Goal: Transaction & Acquisition: Book appointment/travel/reservation

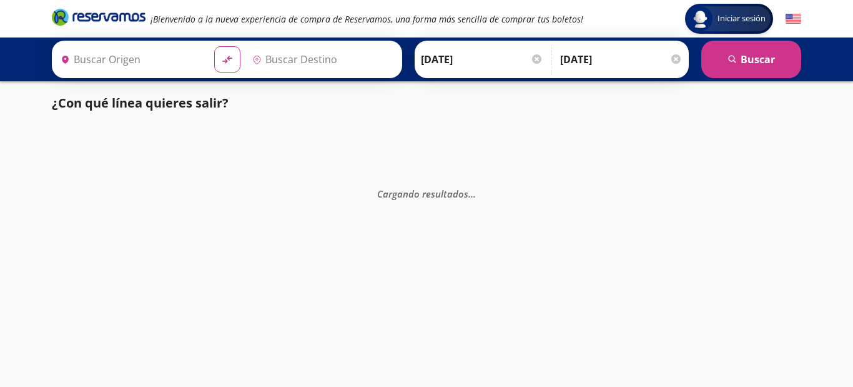
type input "[GEOGRAPHIC_DATA], [GEOGRAPHIC_DATA]"
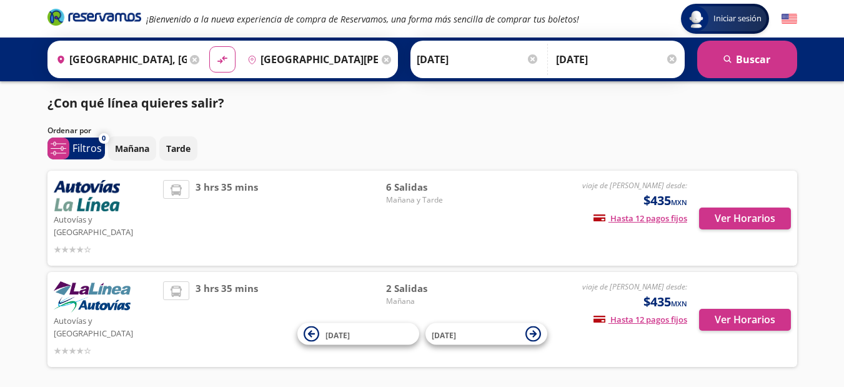
click at [86, 56] on input "Ciudad de México, Distrito Federal" at bounding box center [119, 59] width 136 height 31
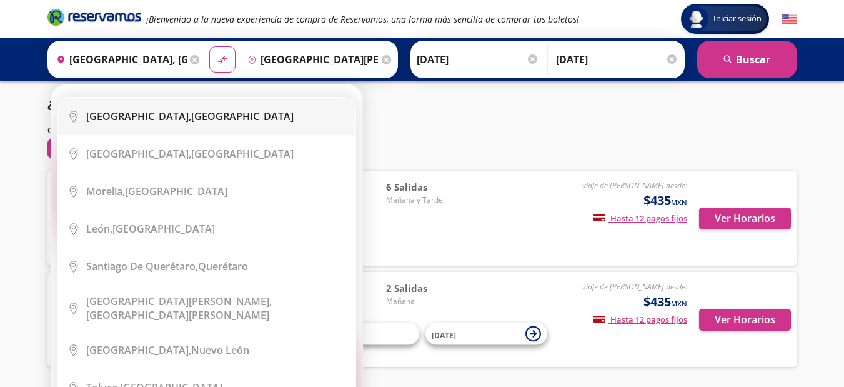
click at [207, 112] on div "Ciudad de México, Distrito Federal" at bounding box center [189, 116] width 207 height 14
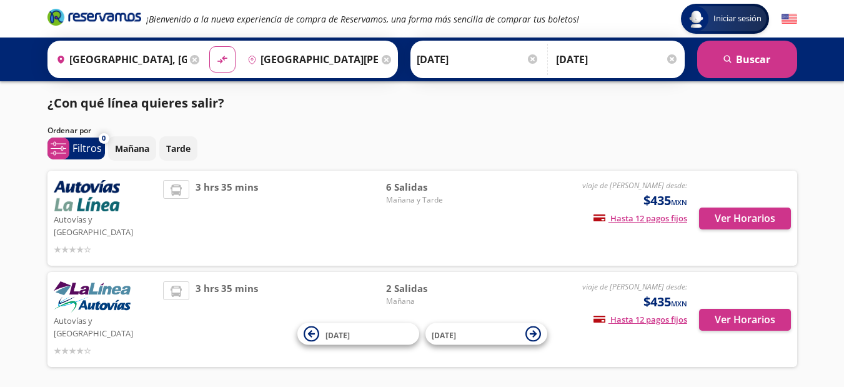
click at [367, 59] on input "Ciudad Hidalgo, Chiapas" at bounding box center [310, 59] width 136 height 31
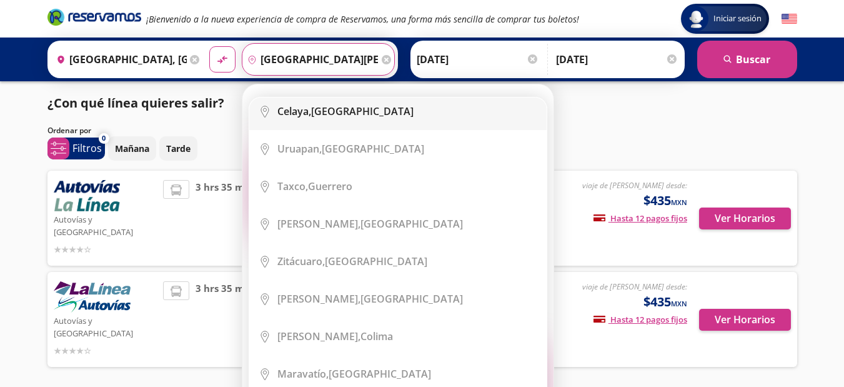
scroll to position [750, 0]
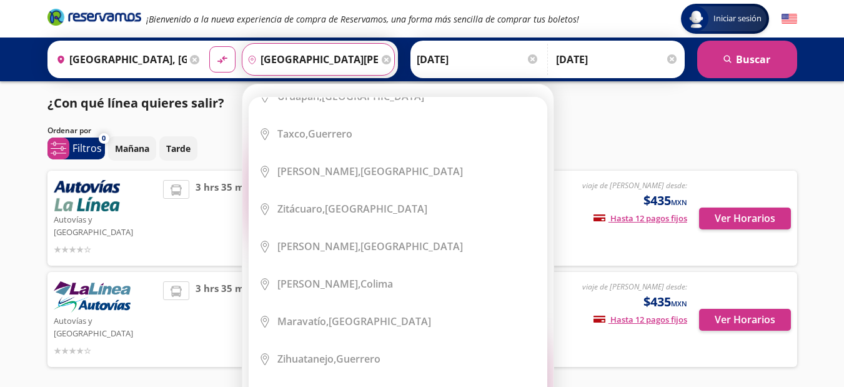
click at [398, 34] on div "¡Bienvenido a la nueva experiencia de compra de Reservamos, una forma más senci…" at bounding box center [422, 18] width 762 height 37
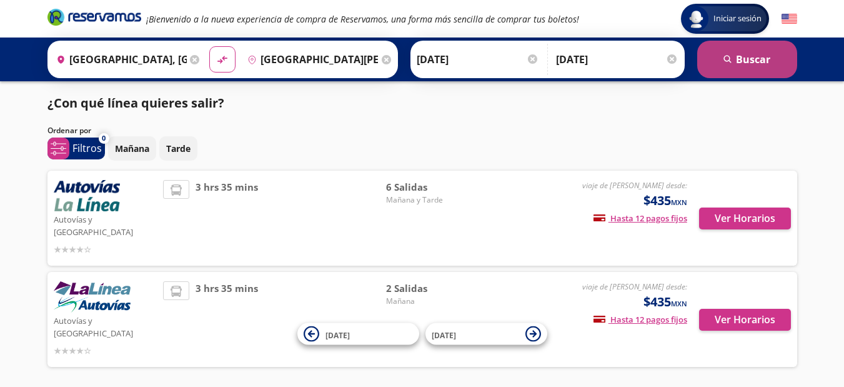
click at [744, 63] on button "search Buscar" at bounding box center [747, 59] width 100 height 37
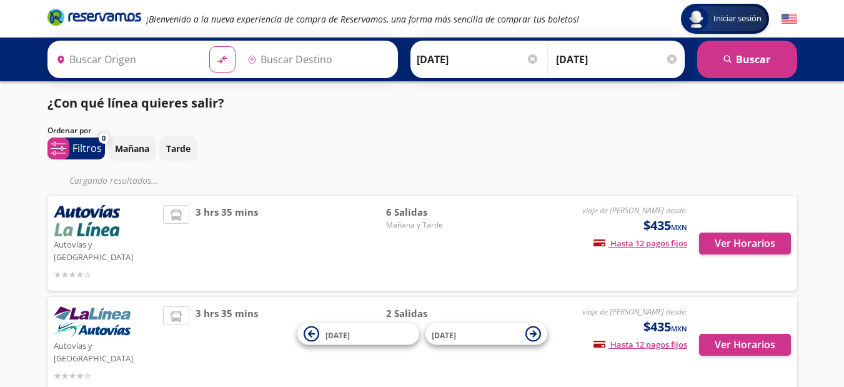
type input "Ciudad de México, Distrito Federal"
type input "Ciudad Hidalgo, Chiapas"
click at [128, 146] on p "Mañana" at bounding box center [132, 148] width 34 height 13
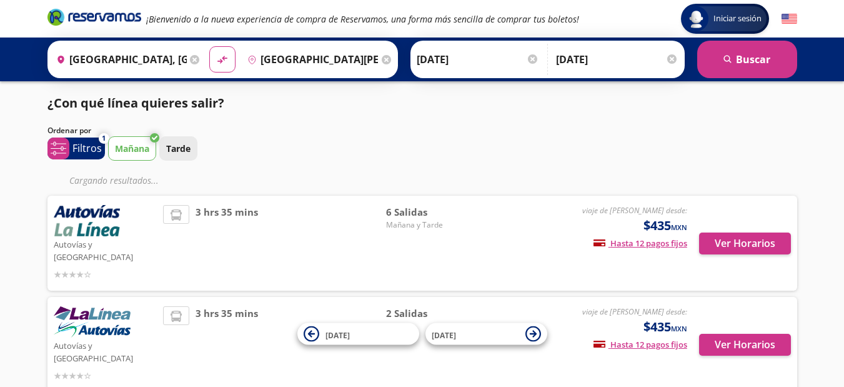
click at [179, 151] on p "Tarde" at bounding box center [178, 148] width 24 height 13
click at [127, 146] on p "Mañana" at bounding box center [132, 148] width 34 height 13
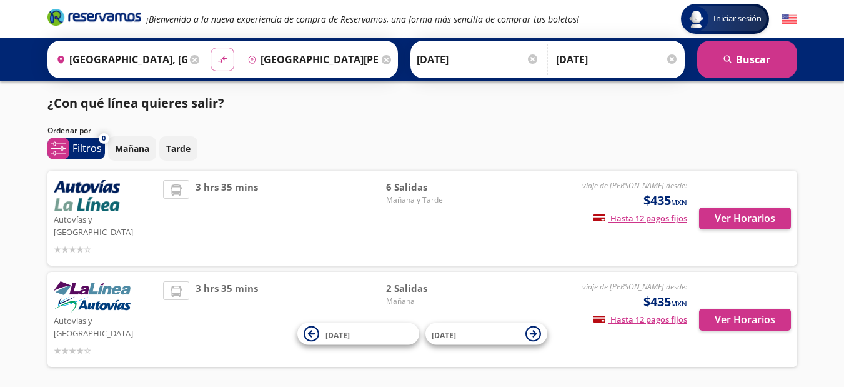
click at [220, 59] on icon "material-symbols:compare-arrows-rounded" at bounding box center [222, 60] width 11 height 12
type input "Ciudad Hidalgo, Chiapas"
type input "Ciudad de México, Distrito Federal"
click at [220, 59] on icon "material-symbols:compare-arrows-rounded" at bounding box center [222, 60] width 11 height 12
type input "Ciudad de México, Distrito Federal"
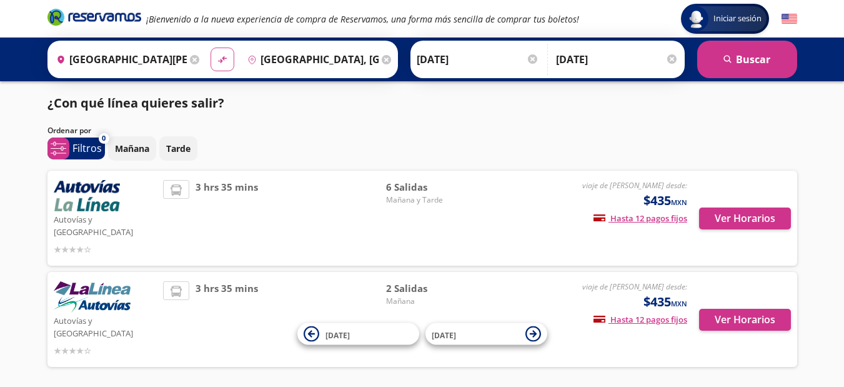
type input "Ciudad Hidalgo, Chiapas"
click at [217, 59] on icon "material-symbols:compare-arrows-rounded" at bounding box center [222, 60] width 11 height 12
type input "Ciudad Hidalgo, Chiapas"
type input "Ciudad de México, Distrito Federal"
click at [217, 59] on icon "material-symbols:compare-arrows-rounded" at bounding box center [222, 60] width 11 height 12
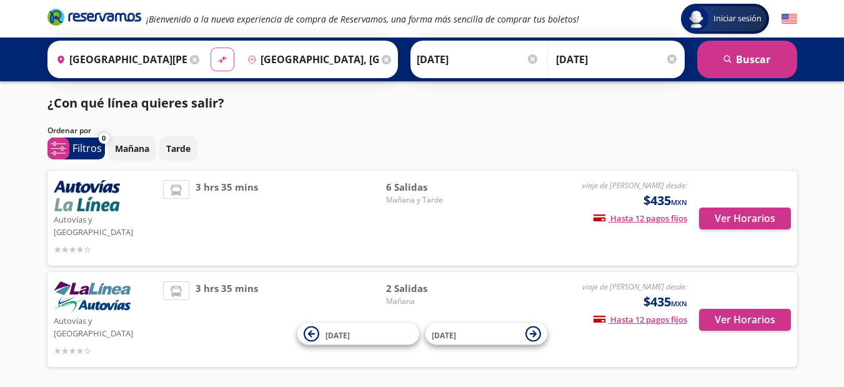
type input "Ciudad de México, Distrito Federal"
type input "Ciudad Hidalgo, Chiapas"
click at [754, 57] on button "search Buscar" at bounding box center [747, 59] width 100 height 37
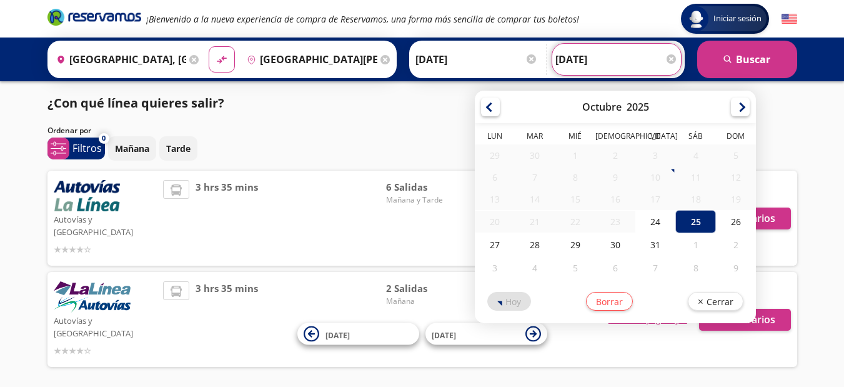
click at [580, 57] on input "25-Oct-25" at bounding box center [616, 59] width 122 height 31
click at [767, 121] on div "¿Con qué línea quieres salir? Ordenar por 0 system-uicons:filtering Filtros che…" at bounding box center [422, 233] width 762 height 279
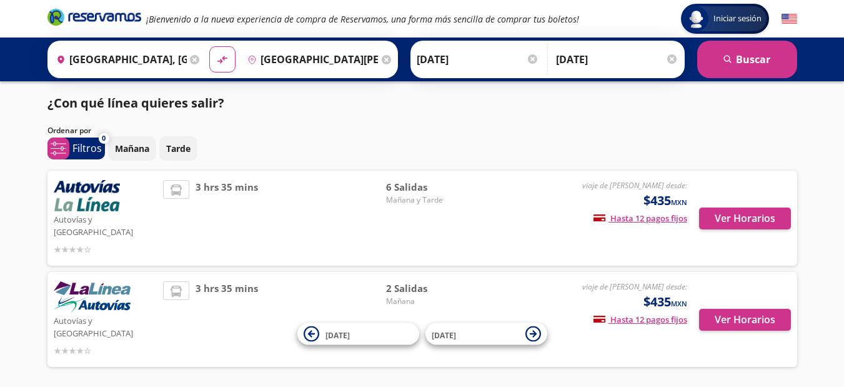
click at [304, 24] on em "¡Bienvenido a la nueva experiencia de compra de Reservamos, una forma más senci…" at bounding box center [362, 19] width 433 height 12
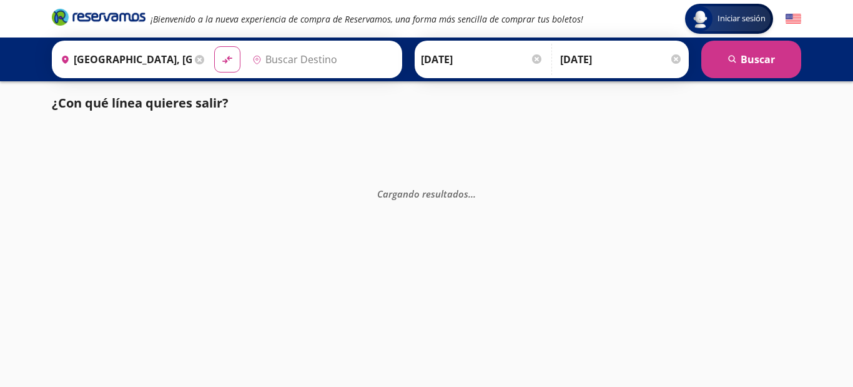
type input "[GEOGRAPHIC_DATA], [GEOGRAPHIC_DATA]"
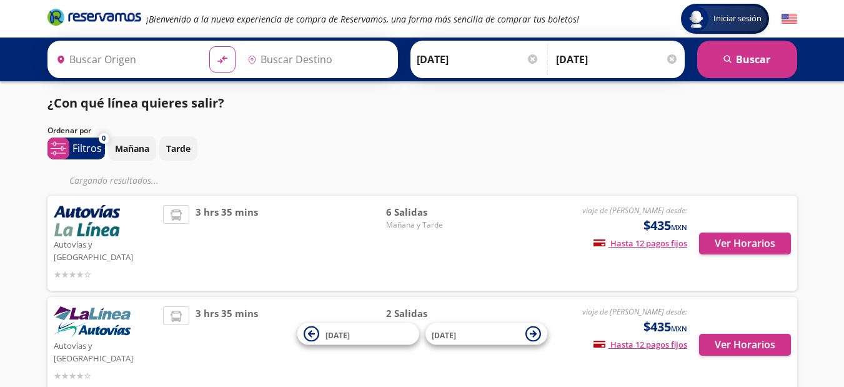
type input "Ciudad de México, Distrito Federal"
type input "[GEOGRAPHIC_DATA][PERSON_NAME], [GEOGRAPHIC_DATA]"
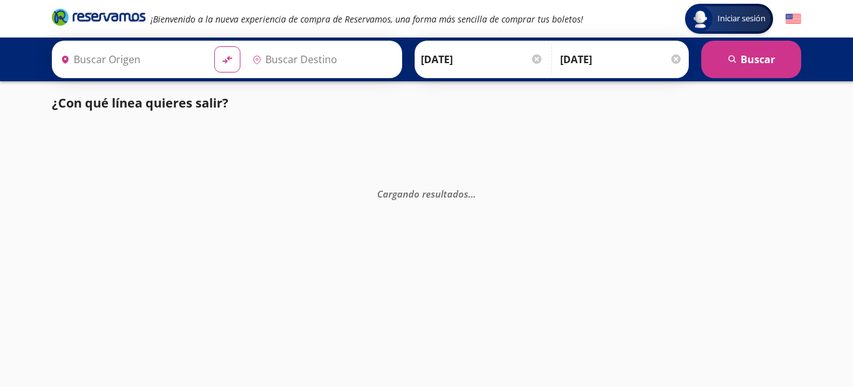
type input "[GEOGRAPHIC_DATA], [GEOGRAPHIC_DATA]"
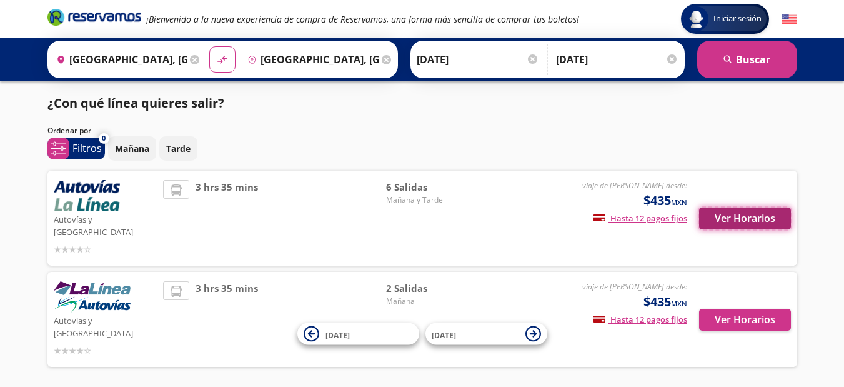
click at [743, 213] on button "Ver Horarios" at bounding box center [745, 218] width 92 height 22
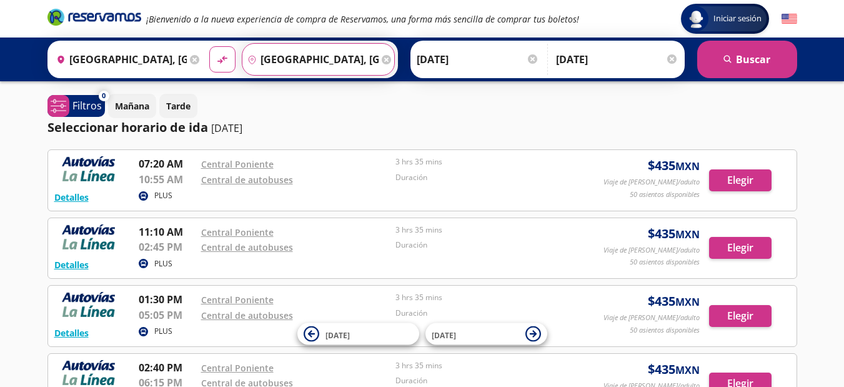
click at [353, 55] on input "Ciudad Hidalgo, Chiapas" at bounding box center [310, 59] width 136 height 31
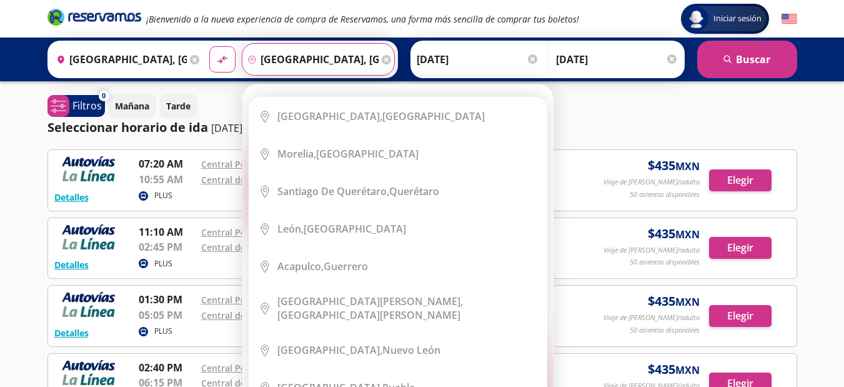
click at [365, 71] on input "Ciudad Hidalgo, Chiapas" at bounding box center [310, 59] width 136 height 31
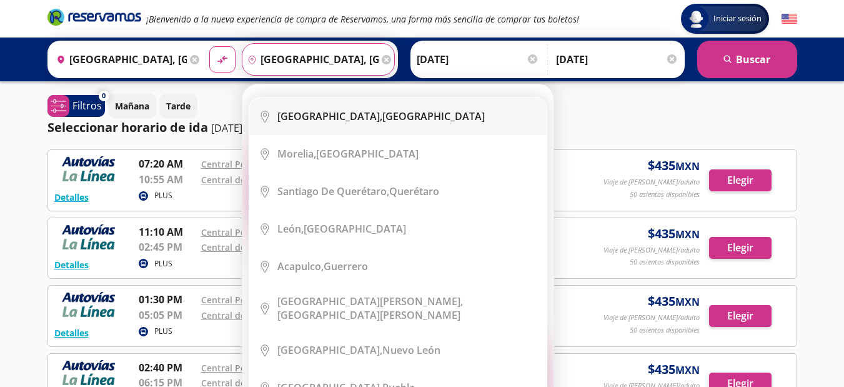
click at [332, 114] on b "Guadalajara," at bounding box center [329, 116] width 105 height 14
type input "Guadalajara, Jalisco"
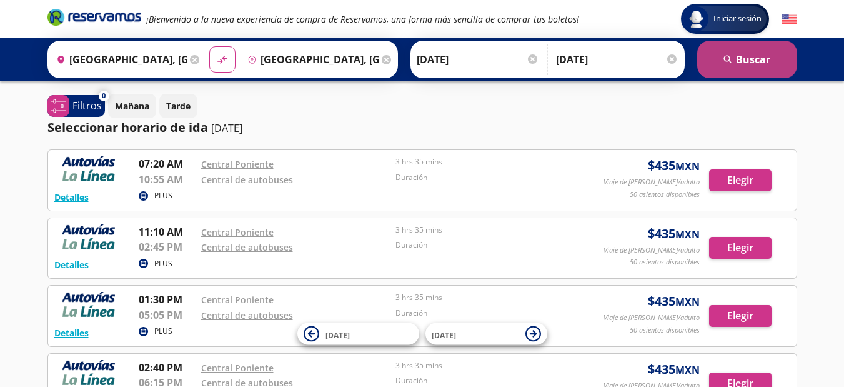
click at [769, 56] on button "search Buscar" at bounding box center [747, 59] width 100 height 37
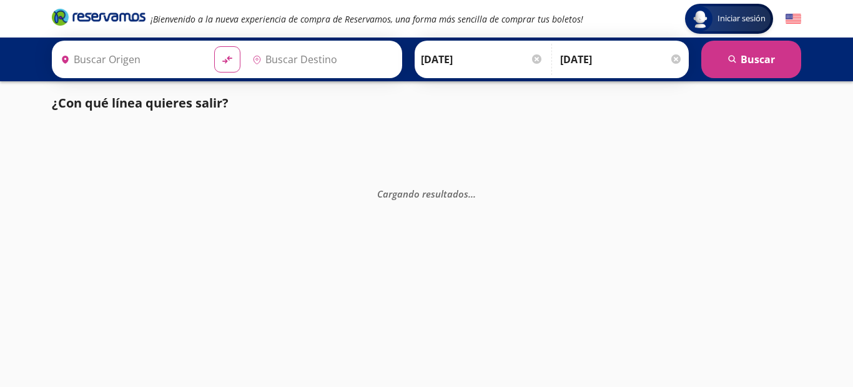
type input "Ciudad de México, Distrito Federal"
type input "Guadalajara, Jalisco"
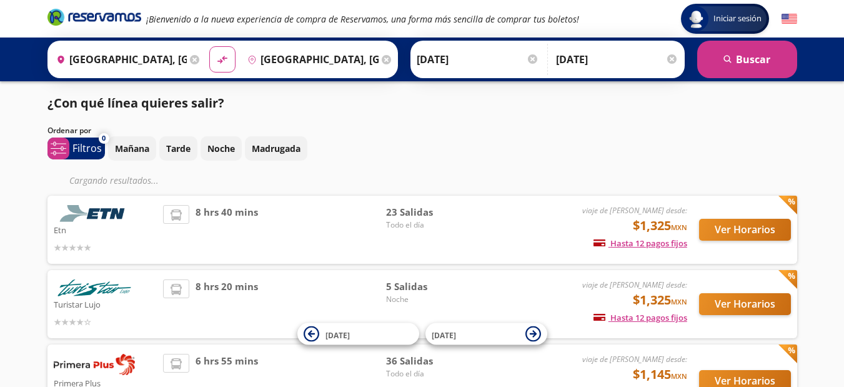
click at [355, 58] on input "Guadalajara, Jalisco" at bounding box center [310, 59] width 136 height 31
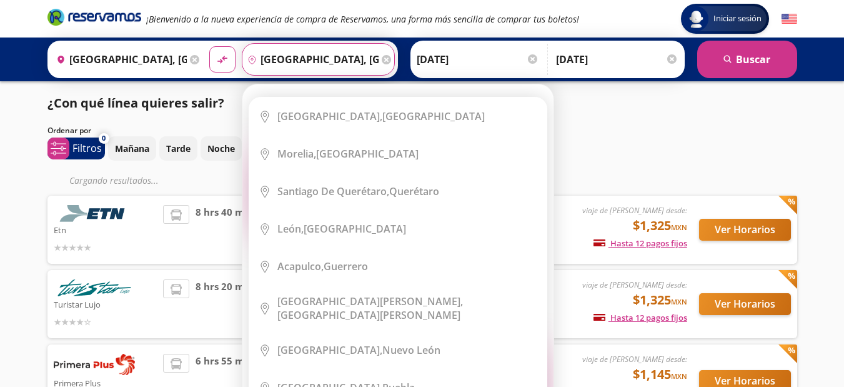
drag, startPoint x: 357, startPoint y: 57, endPoint x: 242, endPoint y: 68, distance: 116.0
click at [242, 68] on input "Guadalajara, Jalisco" at bounding box center [310, 59] width 136 height 31
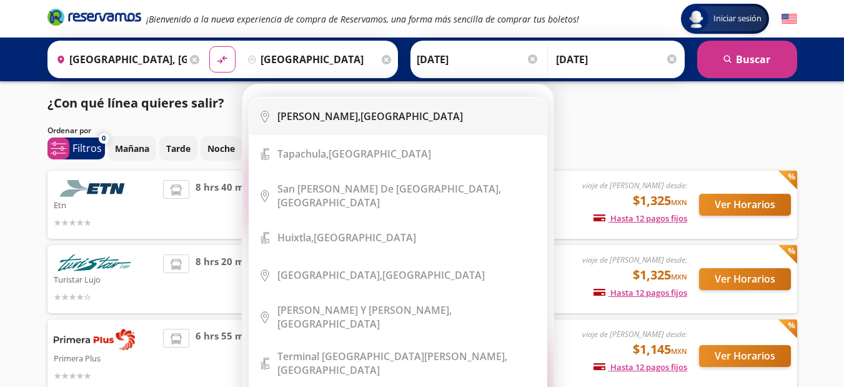
click at [367, 113] on div "Tuxtla Gutiérrez, Chiapas" at bounding box center [370, 116] width 186 height 14
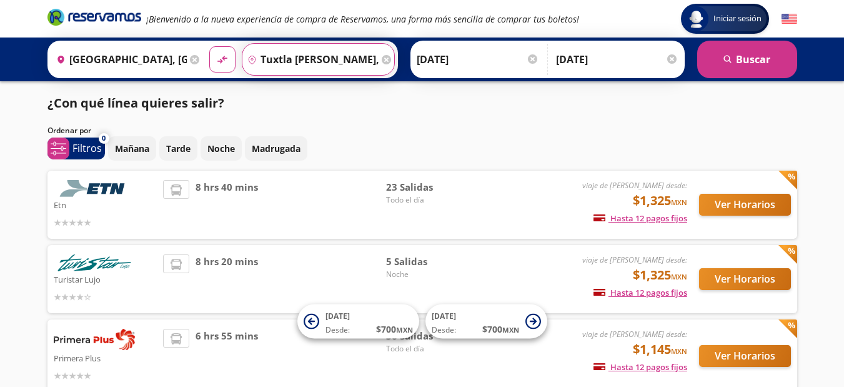
click at [347, 57] on input "Tuxtla Gutiérrez, Chiapas" at bounding box center [310, 59] width 136 height 31
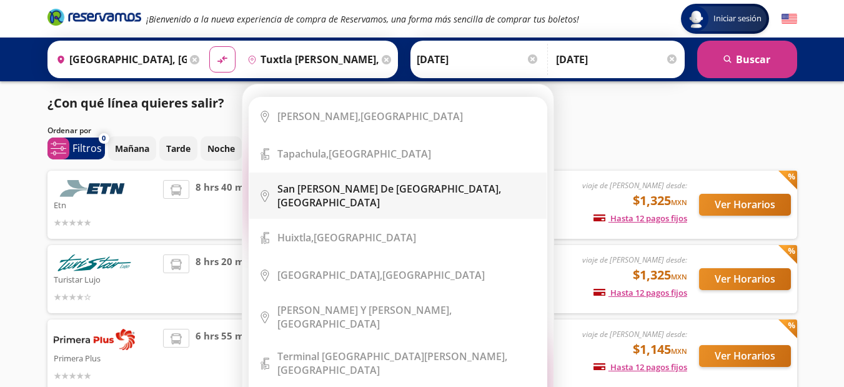
click at [400, 192] on b "San Cristobal de Las Casas," at bounding box center [389, 189] width 224 height 14
type input "San Cristobal de Las Casas, Chiapas"
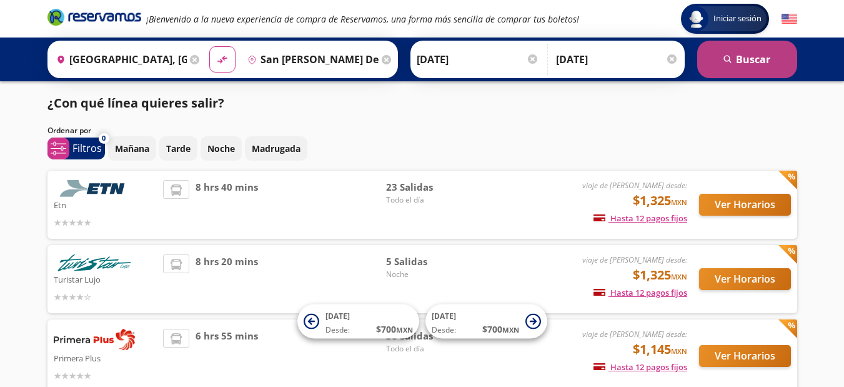
click at [743, 54] on button "search Buscar" at bounding box center [747, 59] width 100 height 37
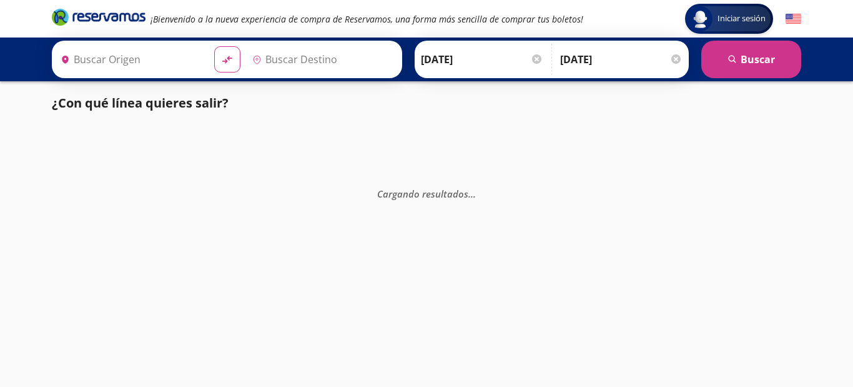
type input "Ciudad de México, Distrito Federal"
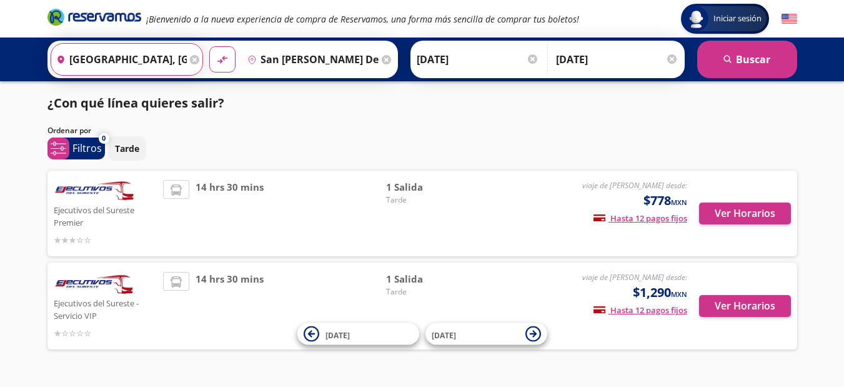
click at [177, 63] on input "Ciudad de México, Distrito Federal" at bounding box center [119, 59] width 136 height 31
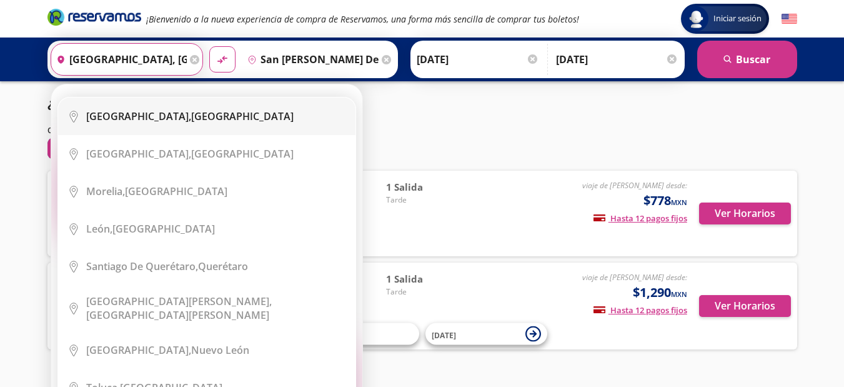
click at [178, 118] on div "Ciudad de México, Distrito Federal" at bounding box center [189, 116] width 207 height 14
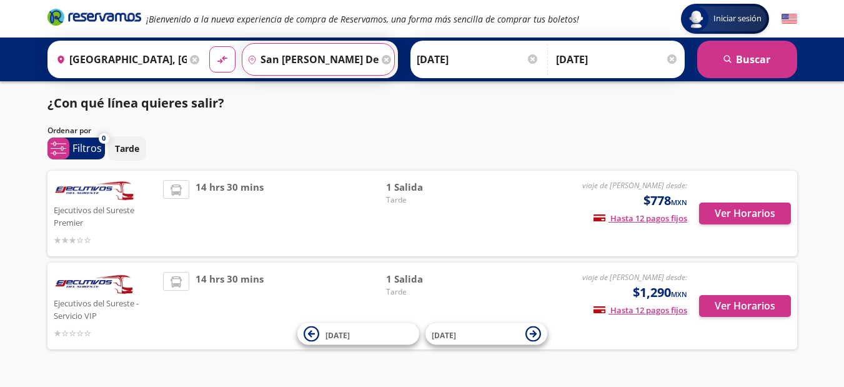
click at [360, 57] on input "San Cristobal de Las Casas, Chiapas" at bounding box center [310, 59] width 136 height 31
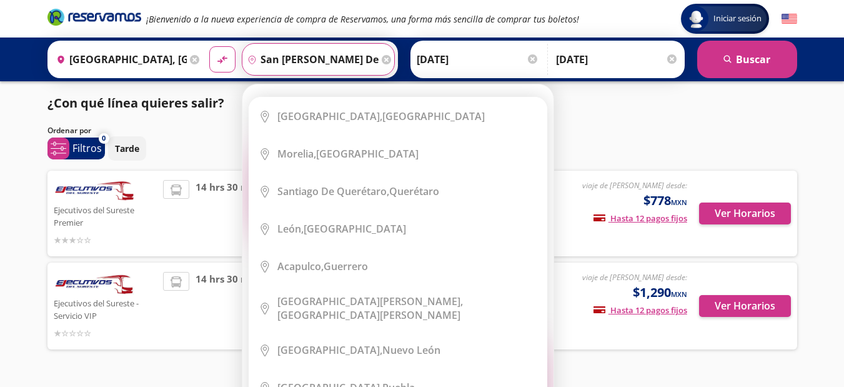
drag, startPoint x: 374, startPoint y: 58, endPoint x: 186, endPoint y: 89, distance: 189.9
click at [186, 89] on div "Iniciar sesión Iniciar sesión ¡Bienvenido a la nueva experiencia de compra de R…" at bounding box center [422, 209] width 844 height 418
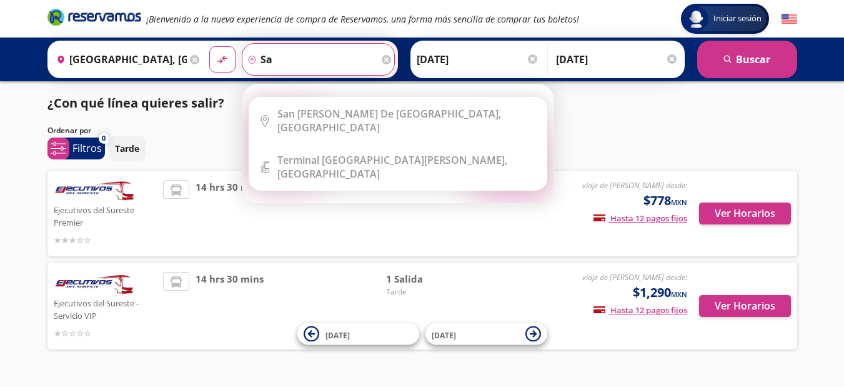
type input "s"
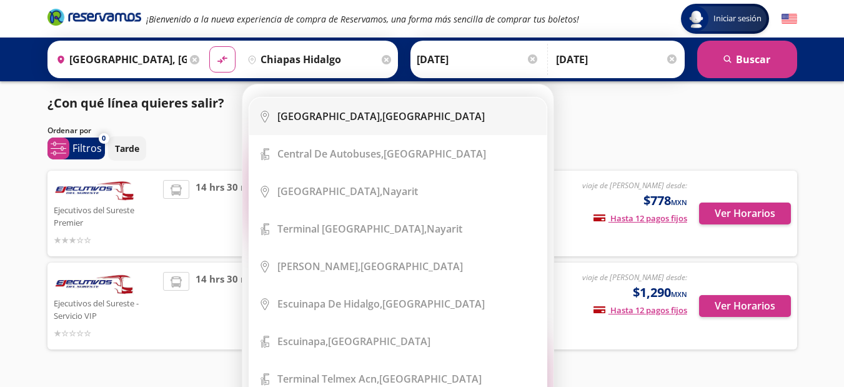
click at [340, 119] on b "Ciudad Hidalgo," at bounding box center [329, 116] width 105 height 14
type input "Ciudad Hidalgo, Chiapas"
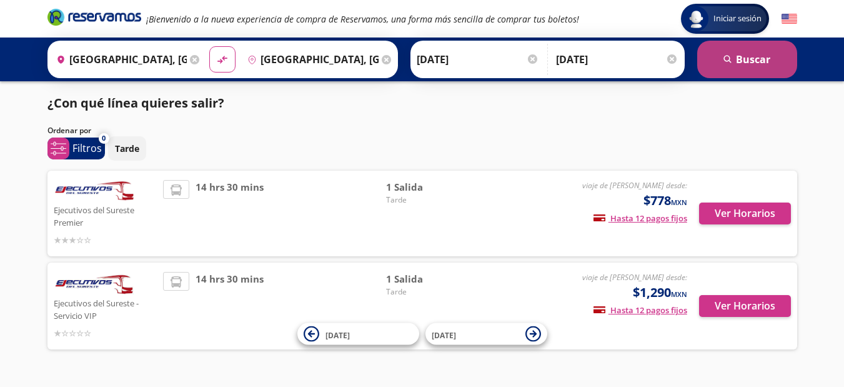
click at [755, 59] on button "search Buscar" at bounding box center [747, 59] width 100 height 37
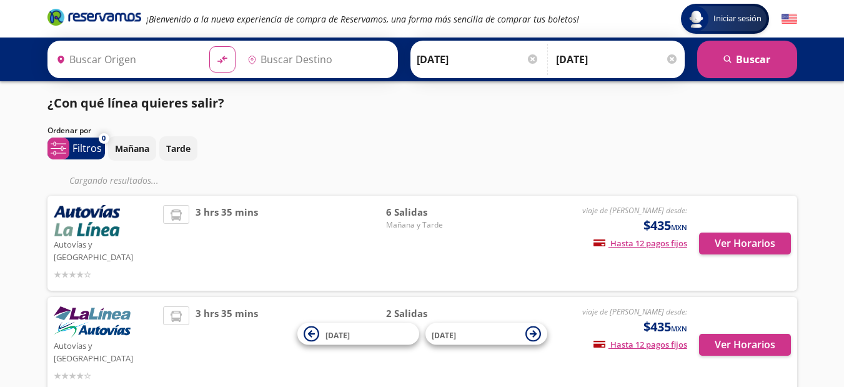
type input "Ciudad de México, Distrito Federal"
type input "Ciudad Hidalgo, Chiapas"
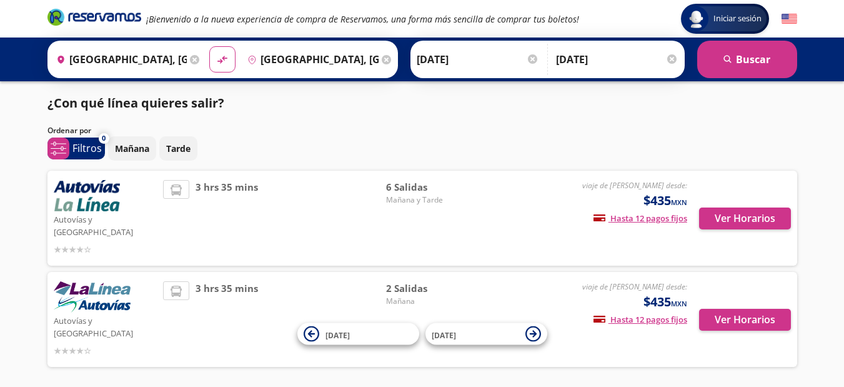
click at [174, 192] on icon at bounding box center [176, 189] width 11 height 11
click at [260, 207] on div "3 hrs 35 mins" at bounding box center [274, 218] width 223 height 76
click at [207, 187] on span "3 hrs 35 mins" at bounding box center [227, 218] width 62 height 76
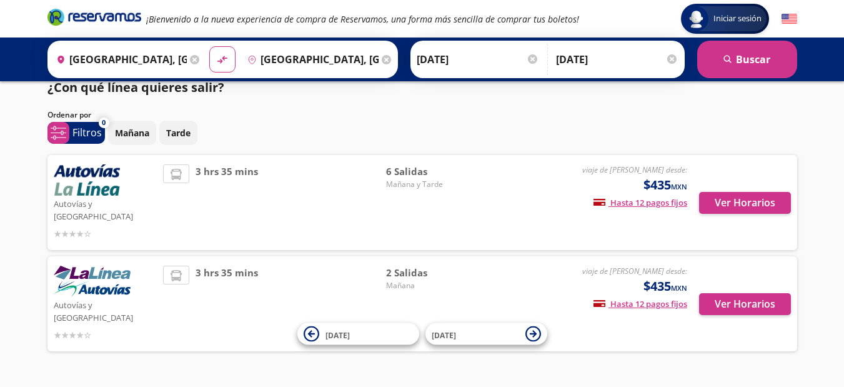
scroll to position [24, 0]
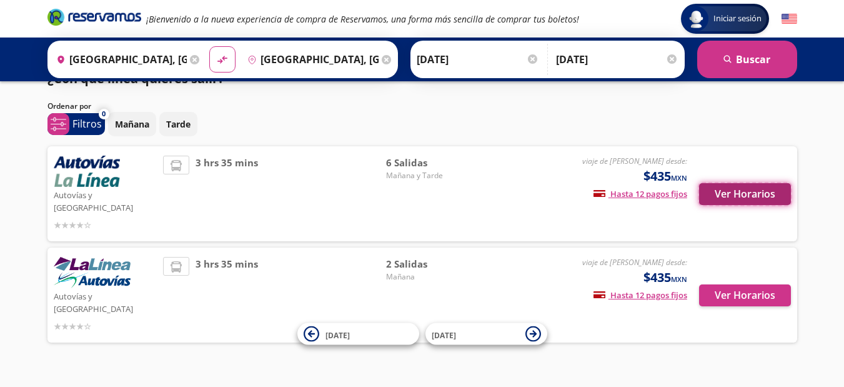
click at [735, 187] on button "Ver Horarios" at bounding box center [745, 194] width 92 height 22
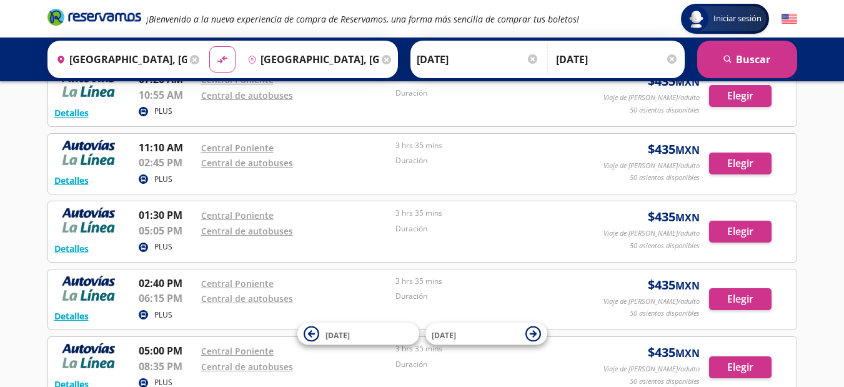
scroll to position [62, 0]
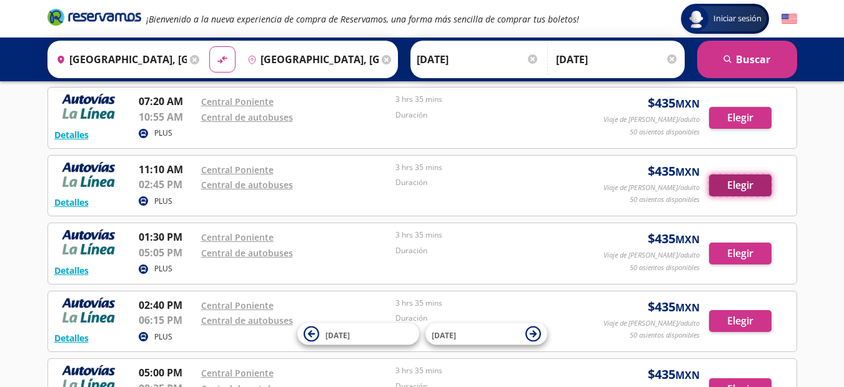
click at [745, 182] on button "Elegir" at bounding box center [740, 185] width 62 height 22
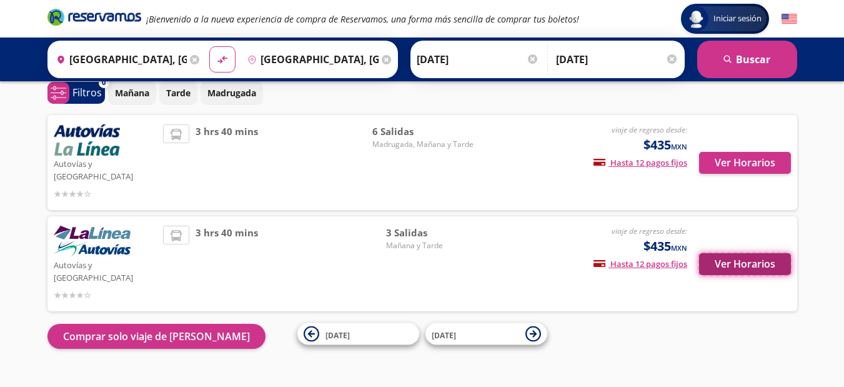
click at [742, 253] on button "Ver Horarios" at bounding box center [745, 264] width 92 height 22
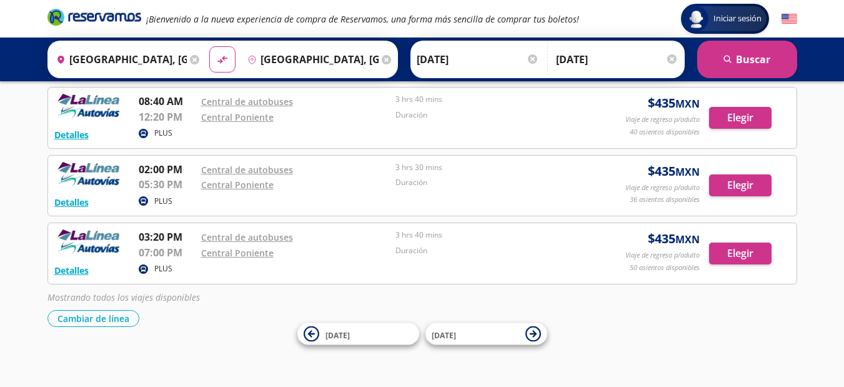
scroll to position [142, 0]
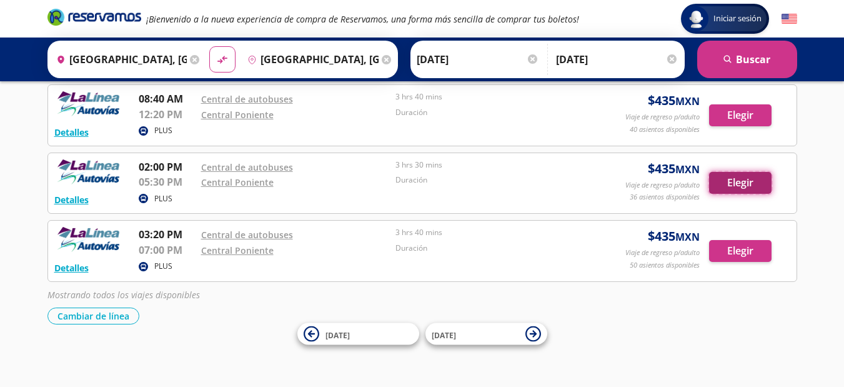
click at [750, 182] on button "Elegir" at bounding box center [740, 183] width 62 height 22
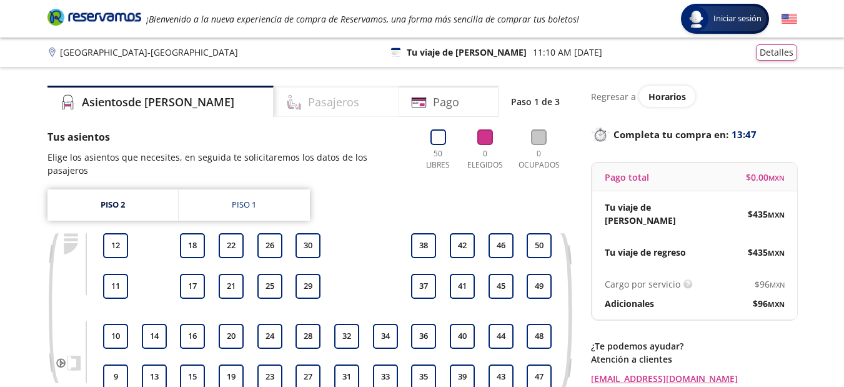
click at [308, 104] on h4 "Pasajeros" at bounding box center [333, 102] width 51 height 17
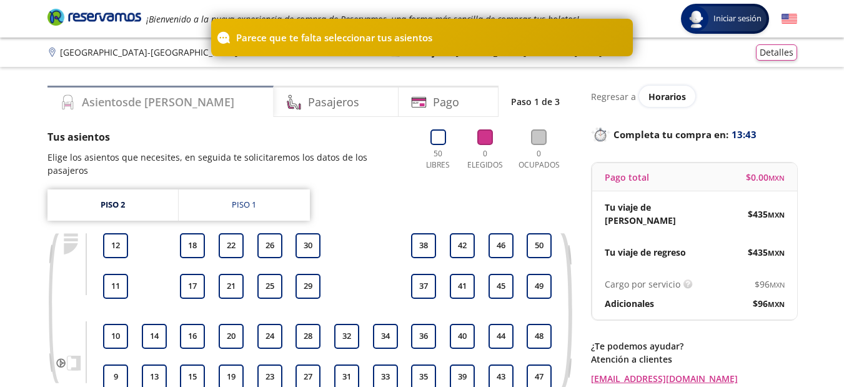
click at [126, 104] on h4 "Asientos de Ida" at bounding box center [158, 102] width 152 height 17
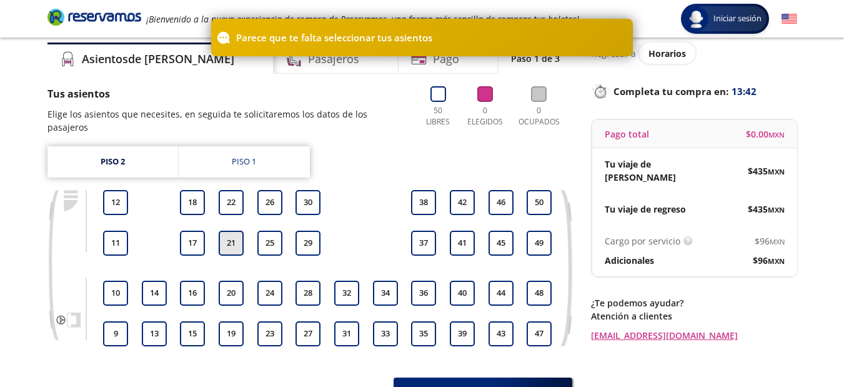
scroll to position [125, 0]
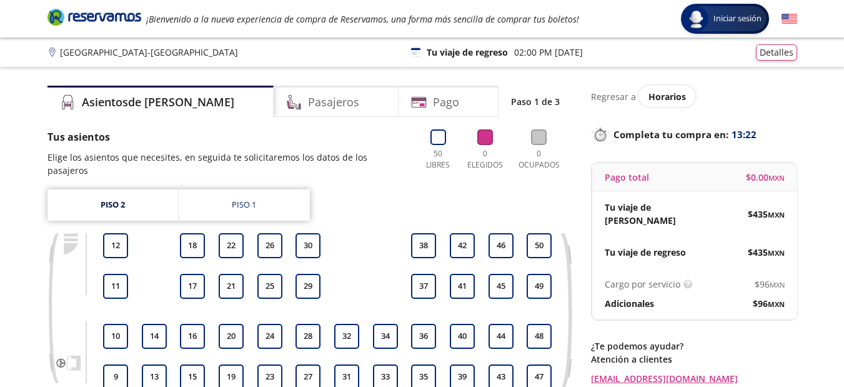
click at [82, 17] on icon "Brand Logo" at bounding box center [94, 16] width 94 height 19
